Goal: Task Accomplishment & Management: Manage account settings

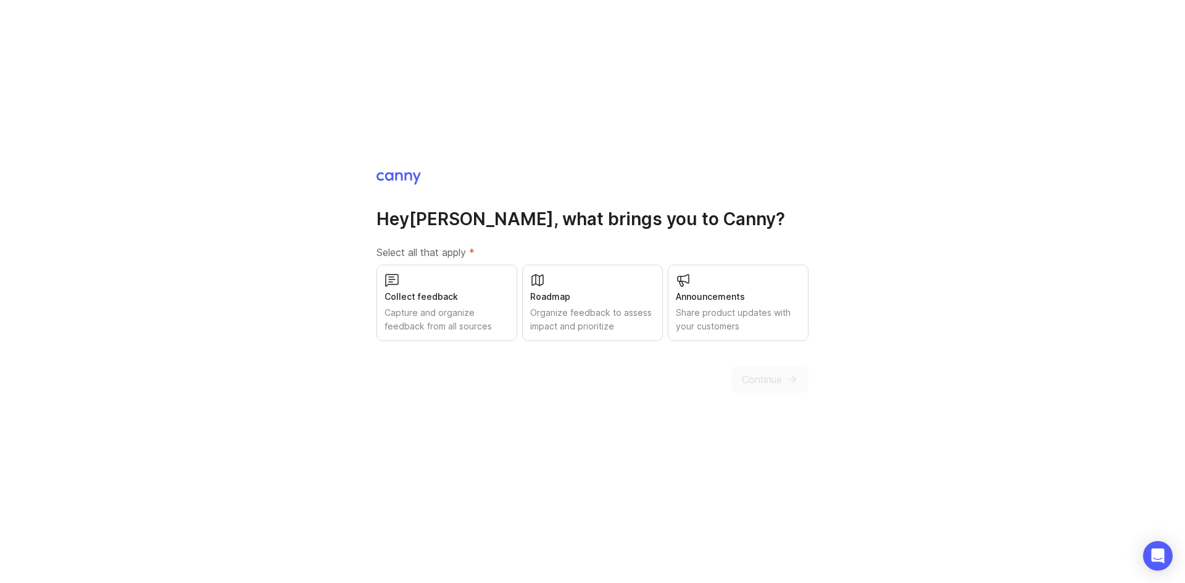
click at [771, 381] on div "Continue" at bounding box center [769, 379] width 77 height 27
click at [565, 304] on div "Roadmap Organize feedback to assess impact and prioritize" at bounding box center [592, 303] width 141 height 77
click at [752, 379] on span "Continue" at bounding box center [762, 379] width 40 height 15
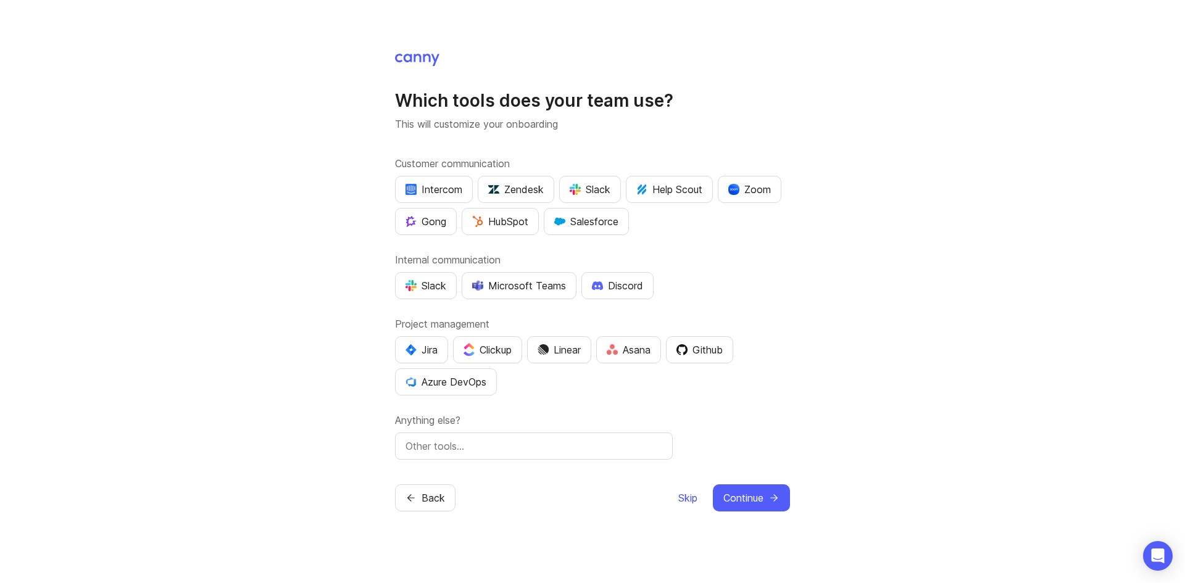
click at [682, 497] on span "Skip" at bounding box center [687, 498] width 19 height 15
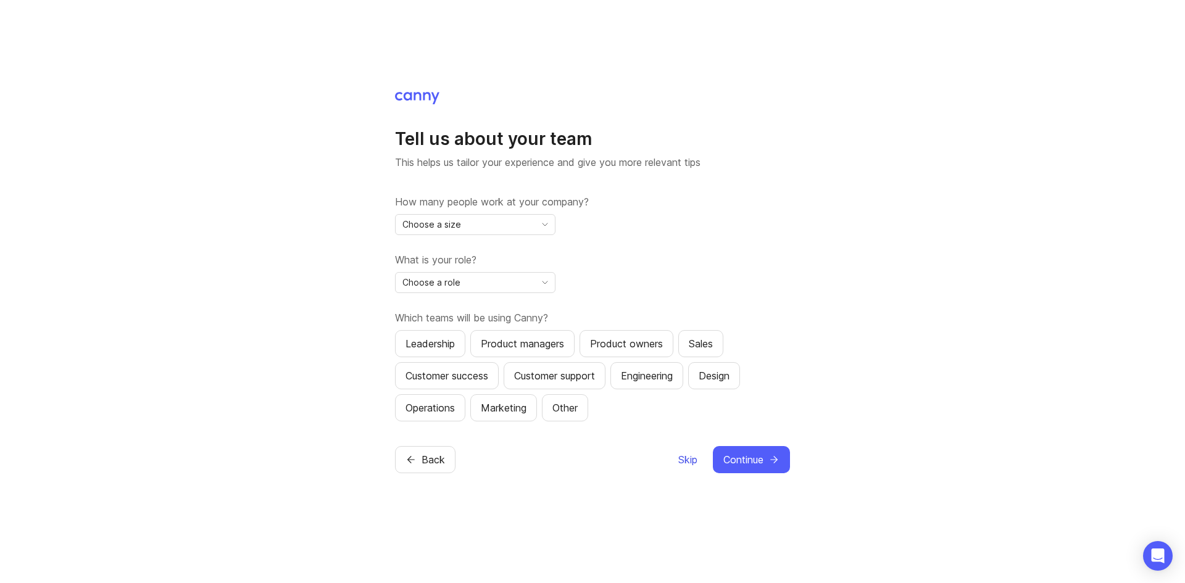
click at [688, 455] on span "Skip" at bounding box center [687, 459] width 19 height 15
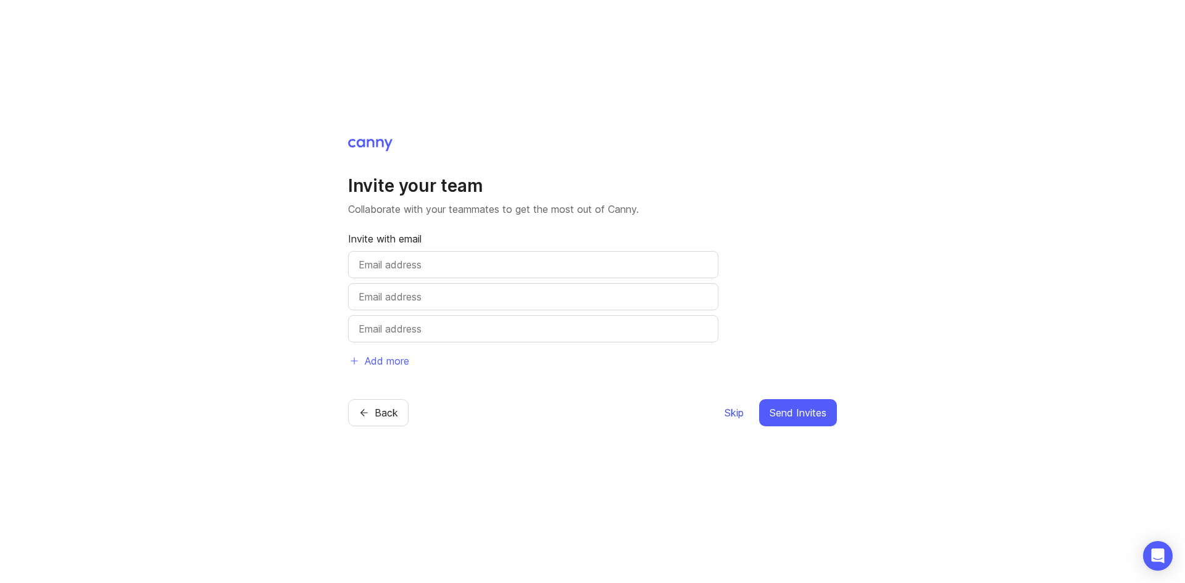
click at [729, 408] on span "Skip" at bounding box center [733, 412] width 19 height 15
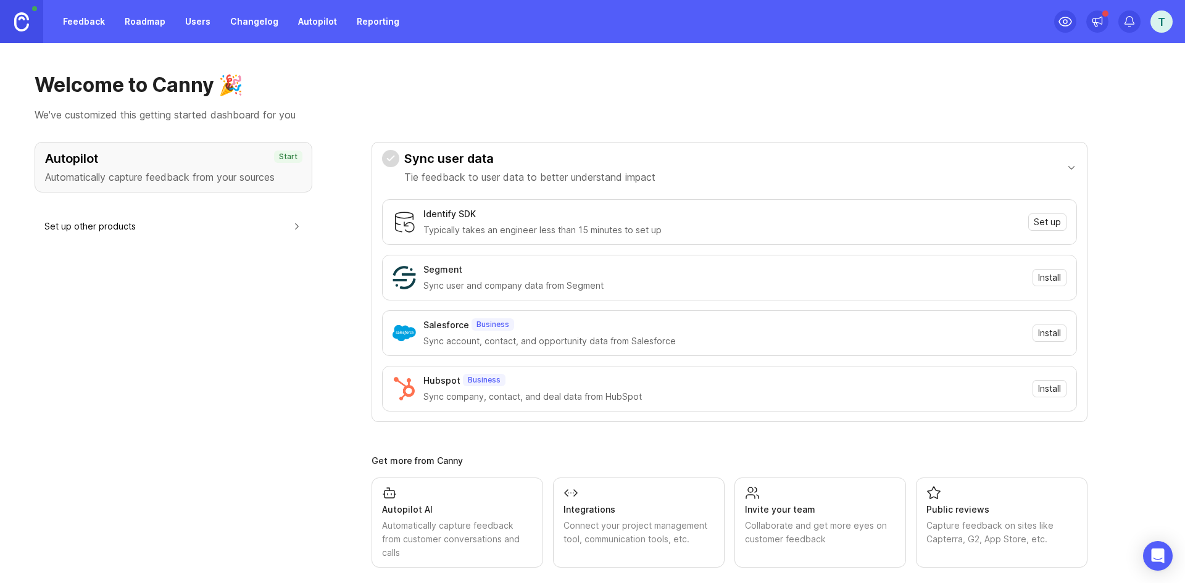
click at [1158, 27] on div "T" at bounding box center [1161, 21] width 22 height 22
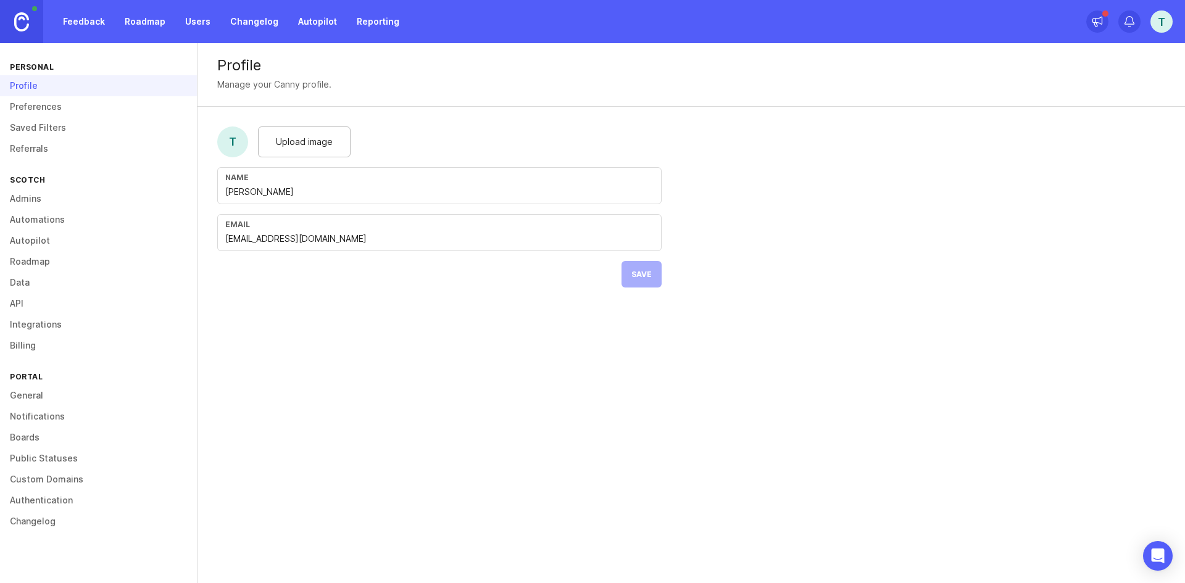
click at [48, 107] on link "Preferences" at bounding box center [98, 106] width 197 height 21
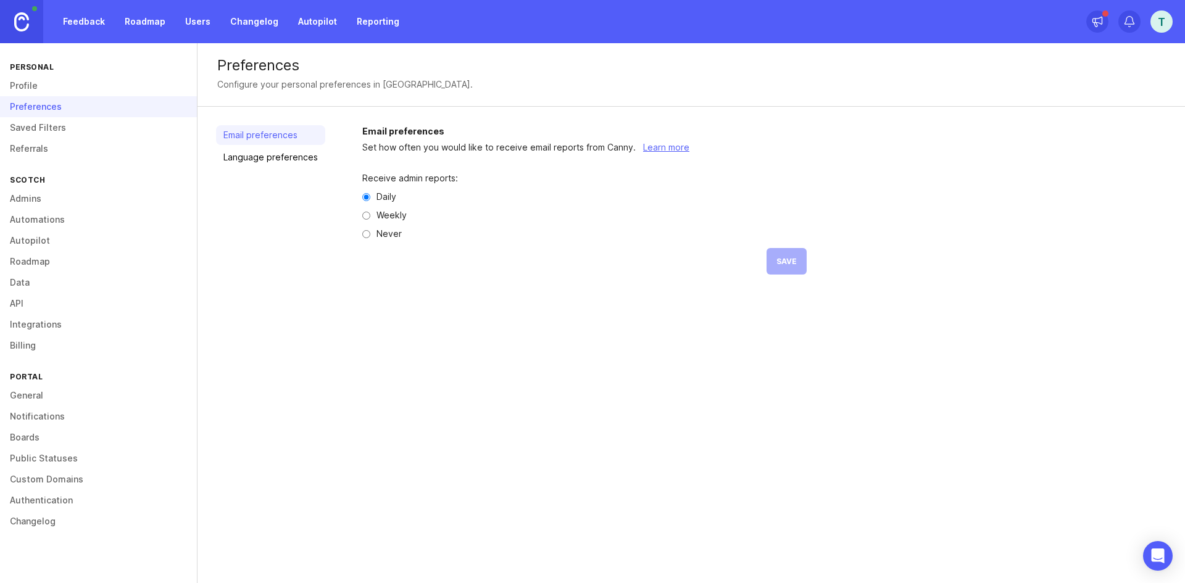
click at [367, 233] on input "Never" at bounding box center [366, 234] width 8 height 8
radio input "true"
click at [792, 261] on span "Save" at bounding box center [786, 261] width 20 height 9
click at [18, 197] on link "Admins" at bounding box center [98, 198] width 197 height 21
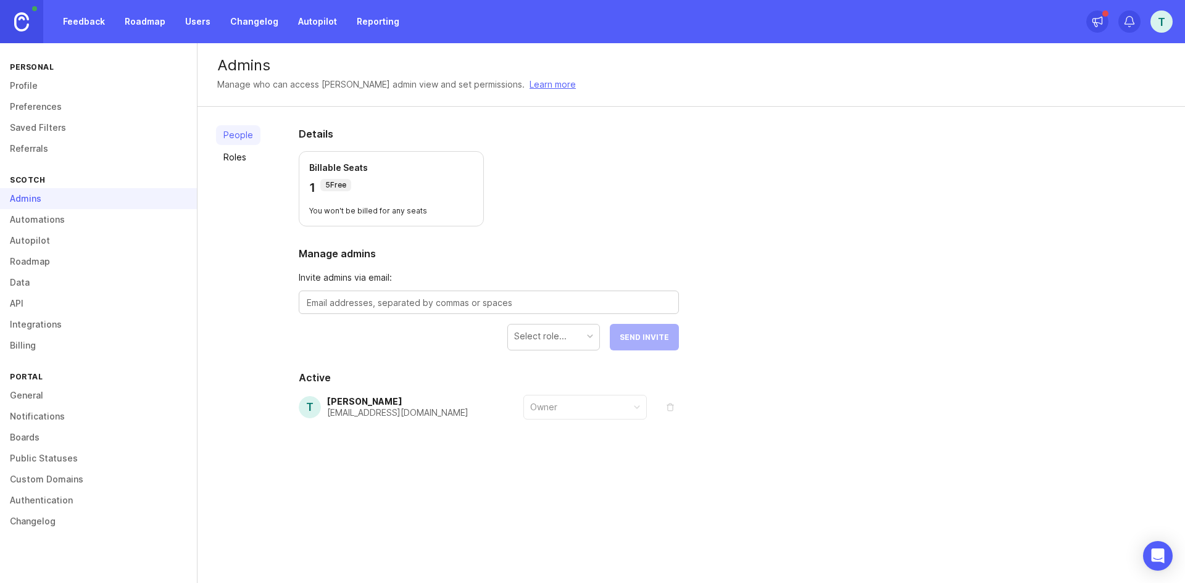
click at [16, 400] on link "General" at bounding box center [98, 395] width 197 height 21
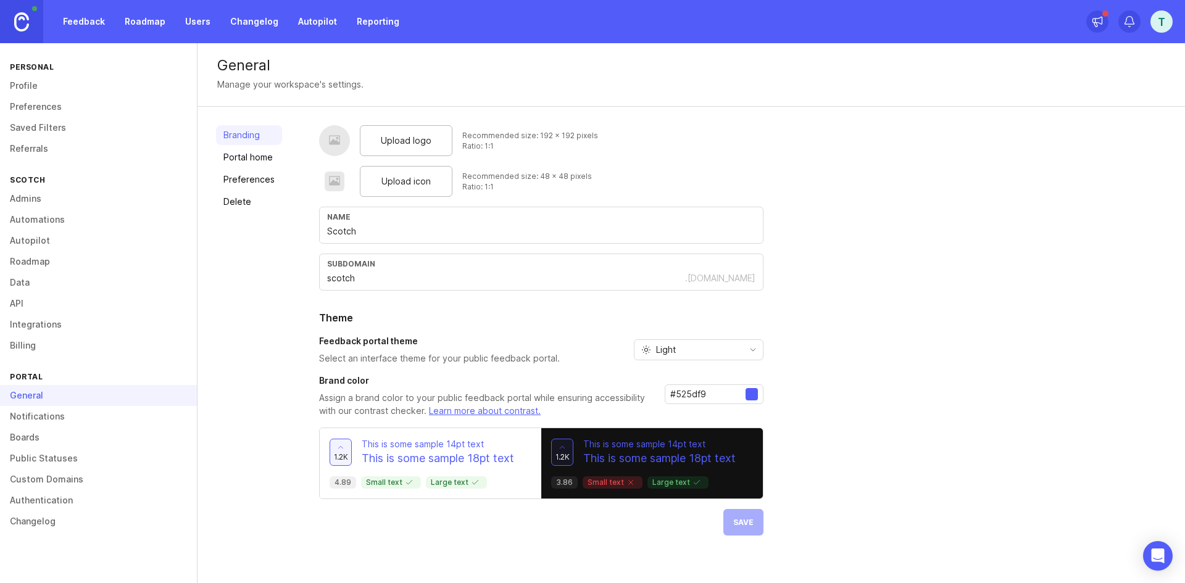
click at [20, 88] on link "Profile" at bounding box center [98, 85] width 197 height 21
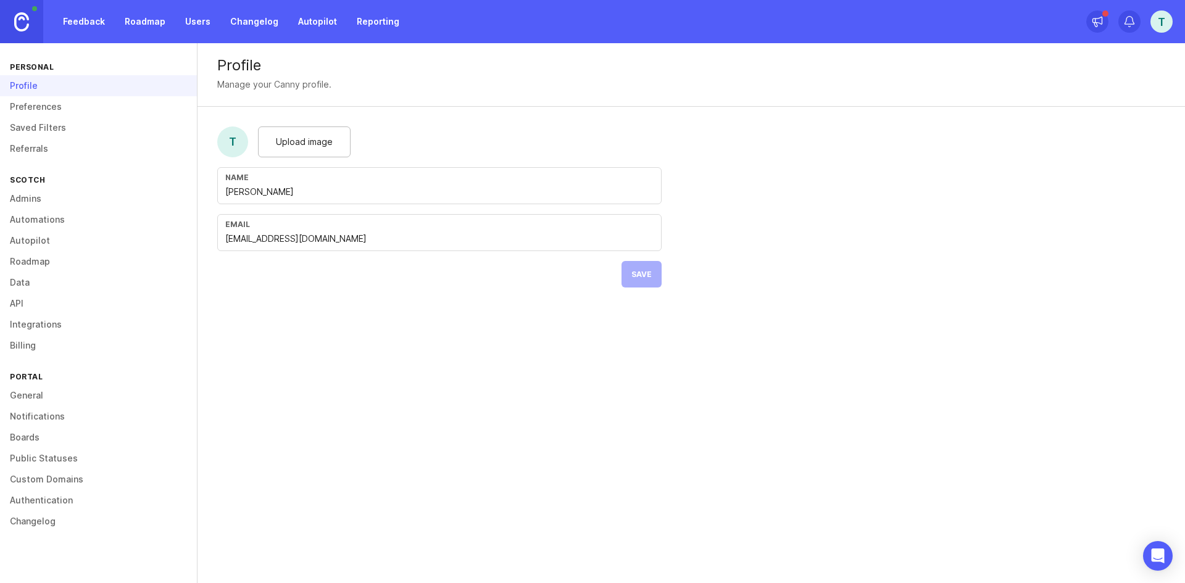
click at [1162, 22] on div "T" at bounding box center [1161, 21] width 22 height 22
click at [906, 214] on div "Profile Manage your Canny profile. T Upload image Name [PERSON_NAME] Email [EMA…" at bounding box center [690, 175] width 987 height 264
click at [44, 107] on link "Preferences" at bounding box center [98, 106] width 197 height 21
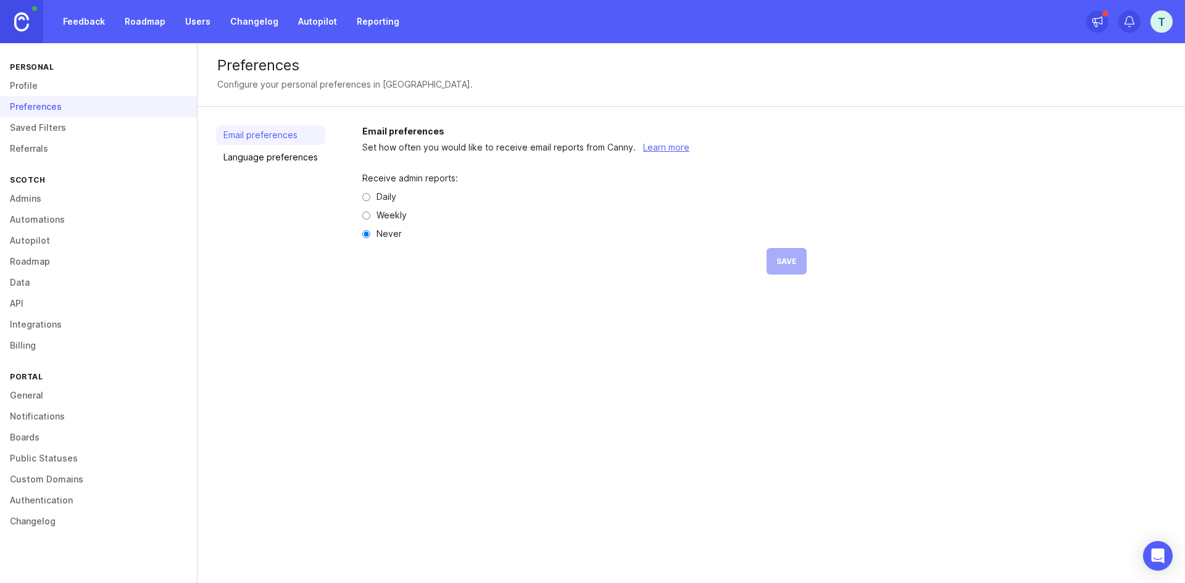
click at [270, 157] on link "Language preferences" at bounding box center [270, 157] width 109 height 20
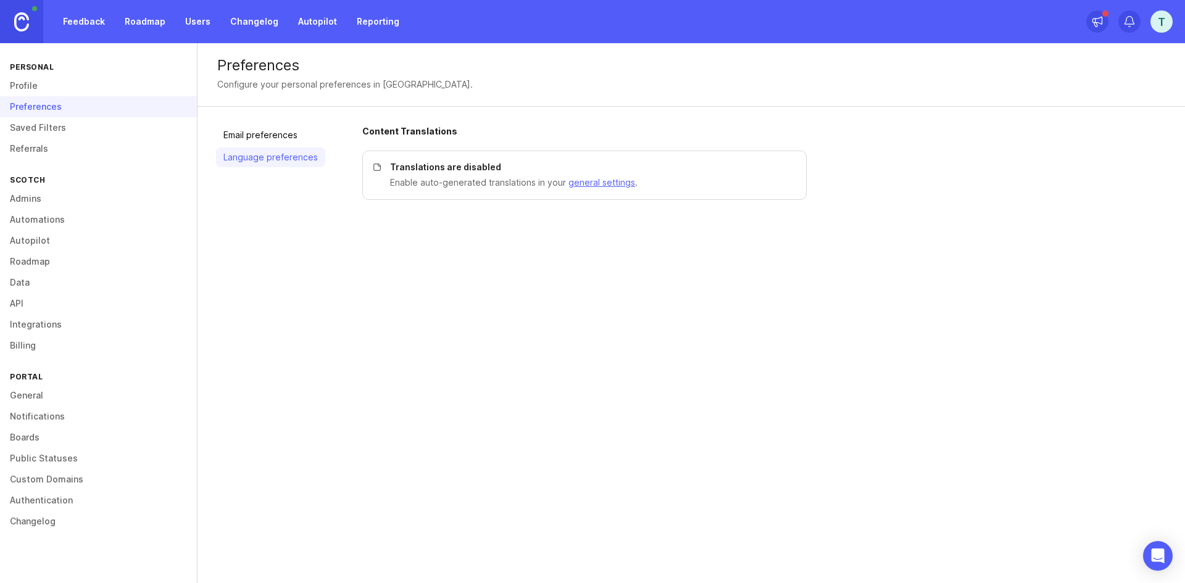
click at [21, 126] on link "Saved Filters" at bounding box center [98, 127] width 197 height 21
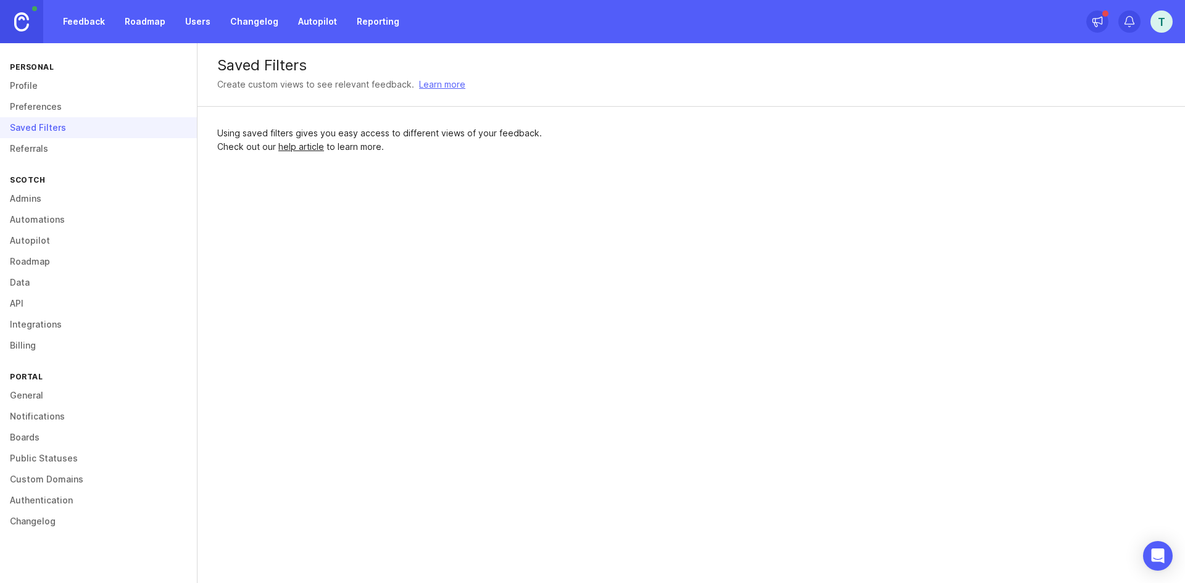
click at [41, 149] on link "Referrals" at bounding box center [98, 148] width 197 height 21
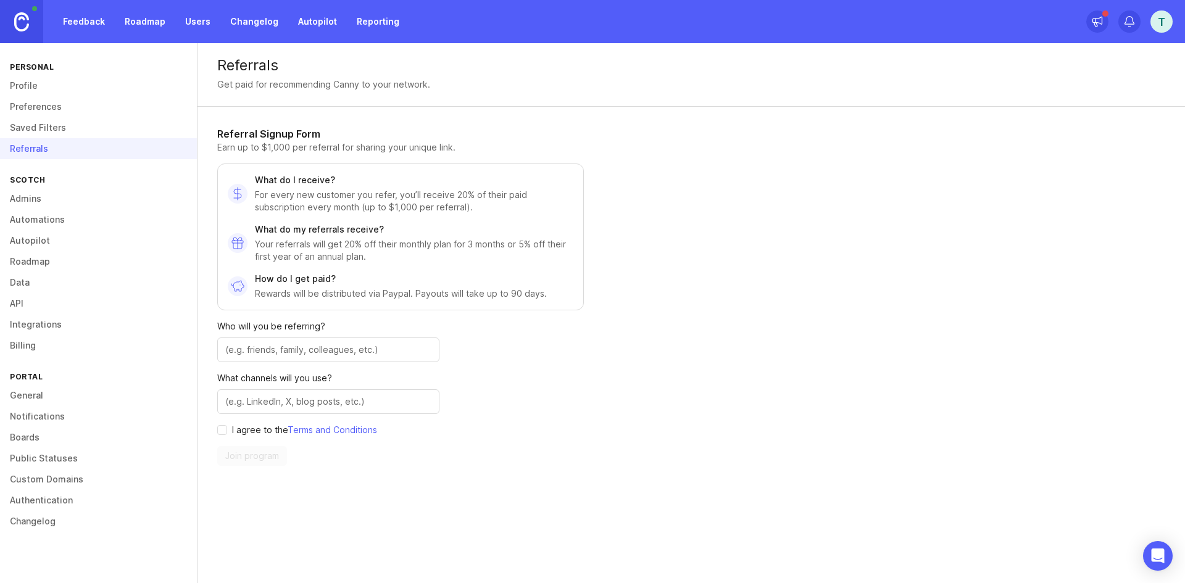
click at [26, 341] on link "Billing" at bounding box center [98, 345] width 197 height 21
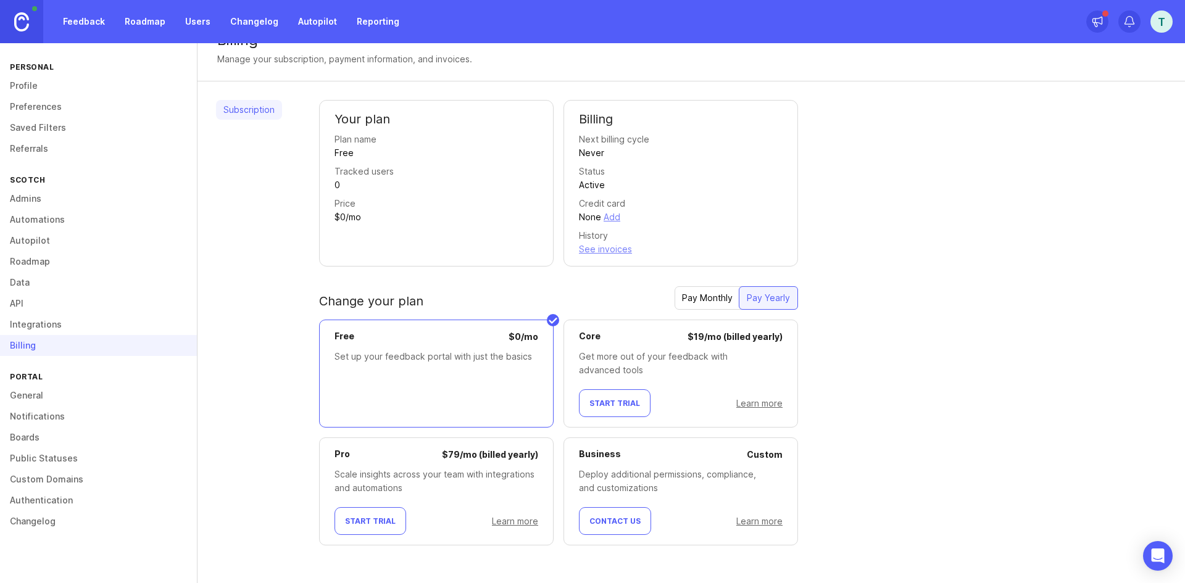
scroll to position [26, 0]
click at [131, 15] on link "Roadmap" at bounding box center [145, 21] width 56 height 22
